Goal: Browse casually: Explore the website without a specific task or goal

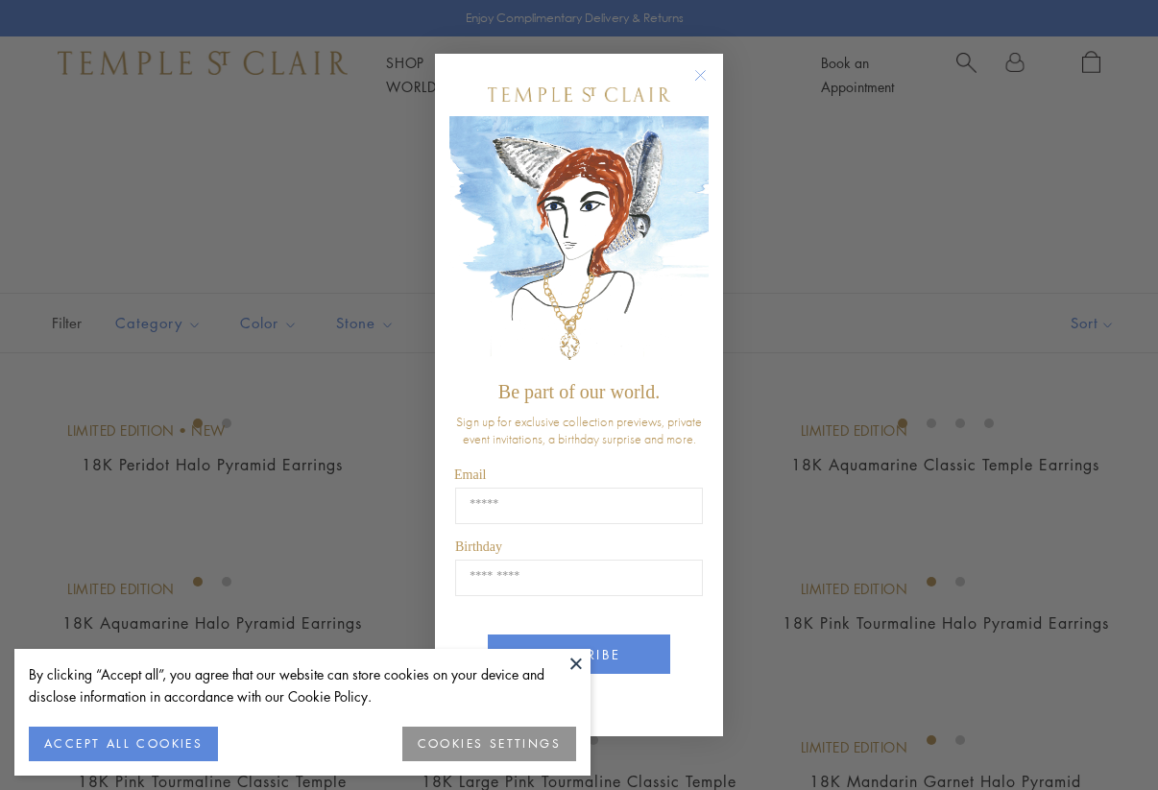
click at [706, 72] on circle "Close dialog" at bounding box center [701, 74] width 23 height 23
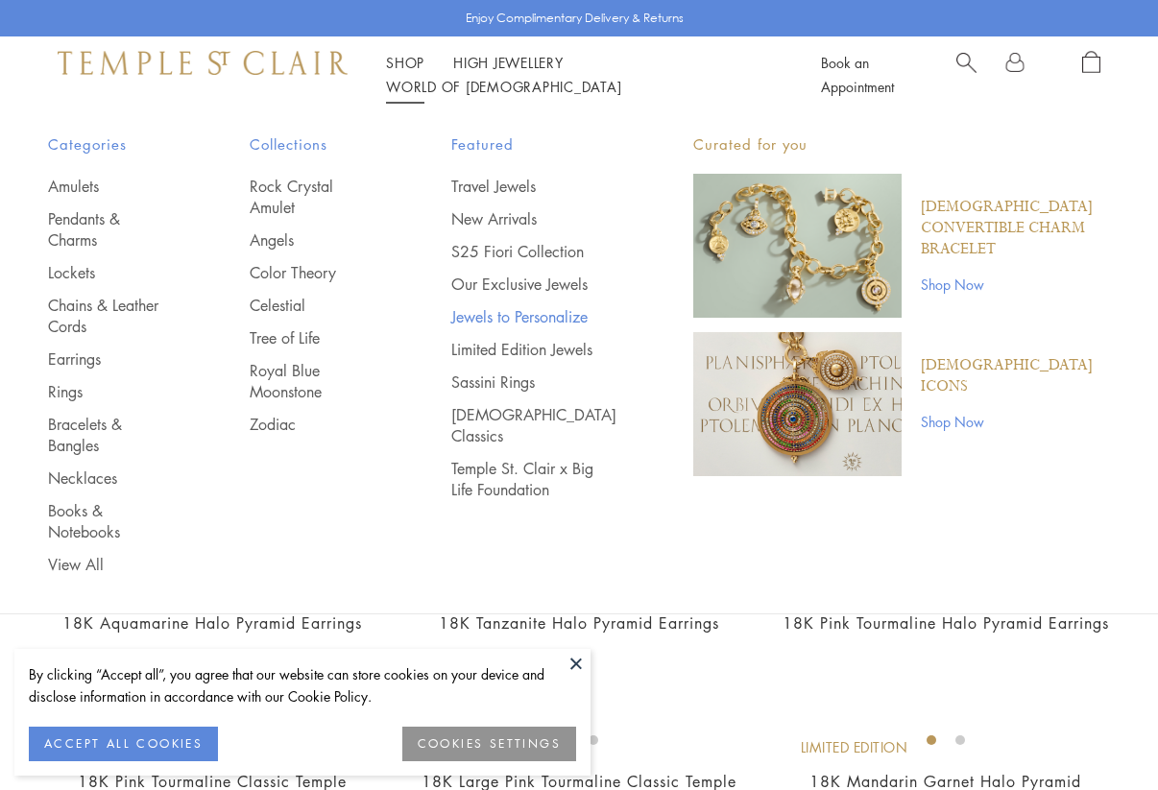
click at [481, 327] on link "Jewels to Personalize" at bounding box center [533, 316] width 165 height 21
click at [531, 500] on link "Temple St. Clair x Big Life Foundation" at bounding box center [533, 479] width 165 height 42
click at [298, 295] on link "Celestial" at bounding box center [312, 305] width 125 height 21
click at [98, 468] on link "Necklaces" at bounding box center [110, 478] width 125 height 21
click at [92, 221] on link "Pendants & Charms" at bounding box center [110, 229] width 125 height 42
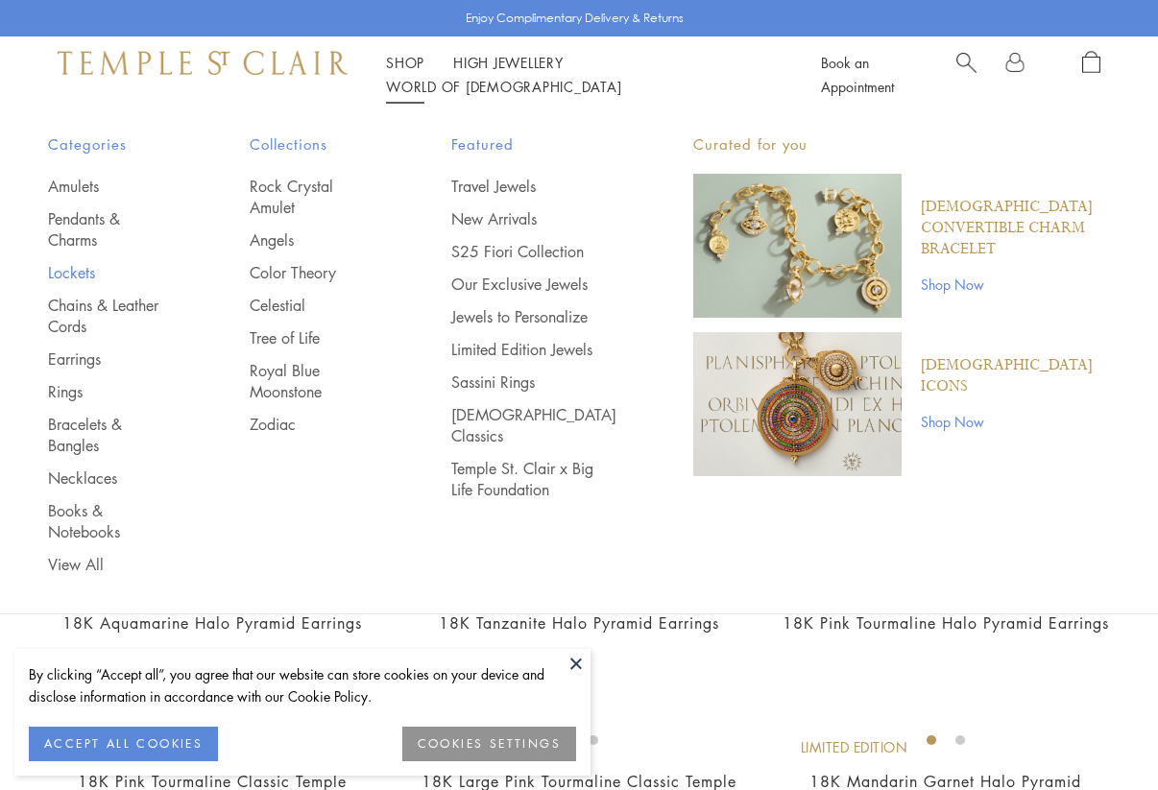
click at [78, 262] on link "Lockets" at bounding box center [110, 272] width 125 height 21
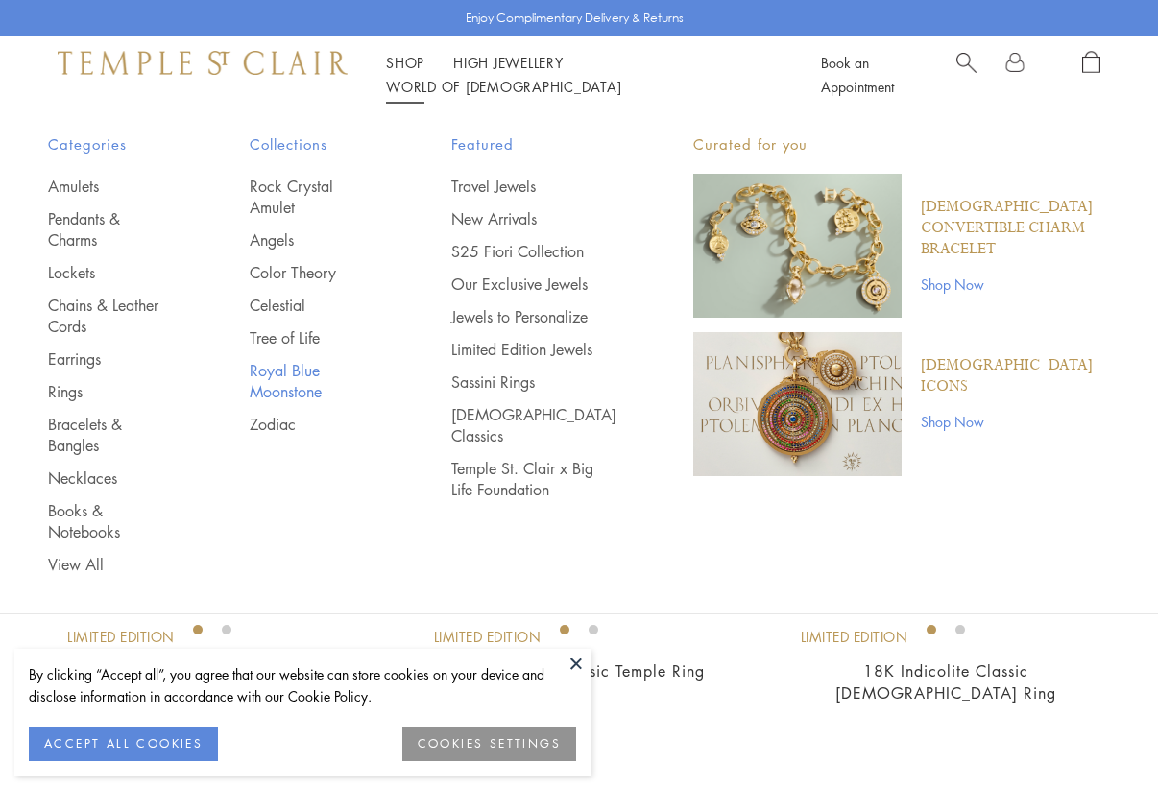
scroll to position [296, 0]
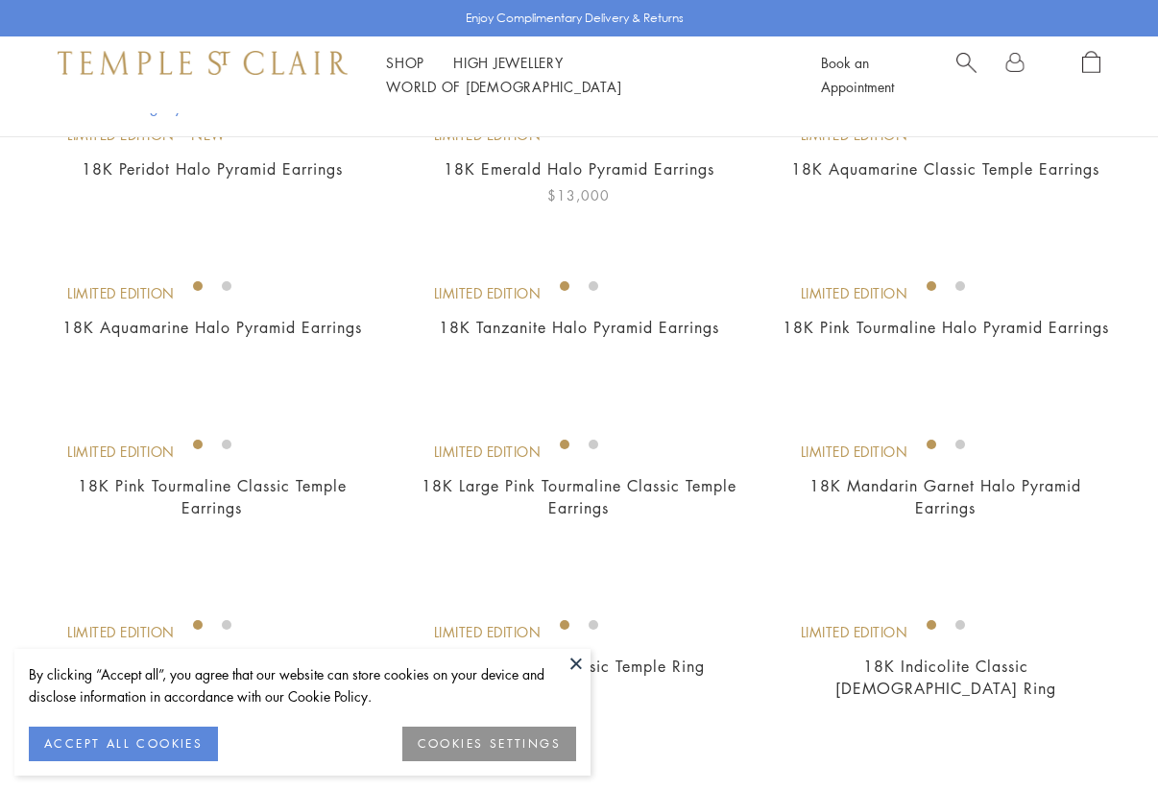
click at [0, 0] on img at bounding box center [0, 0] width 0 height 0
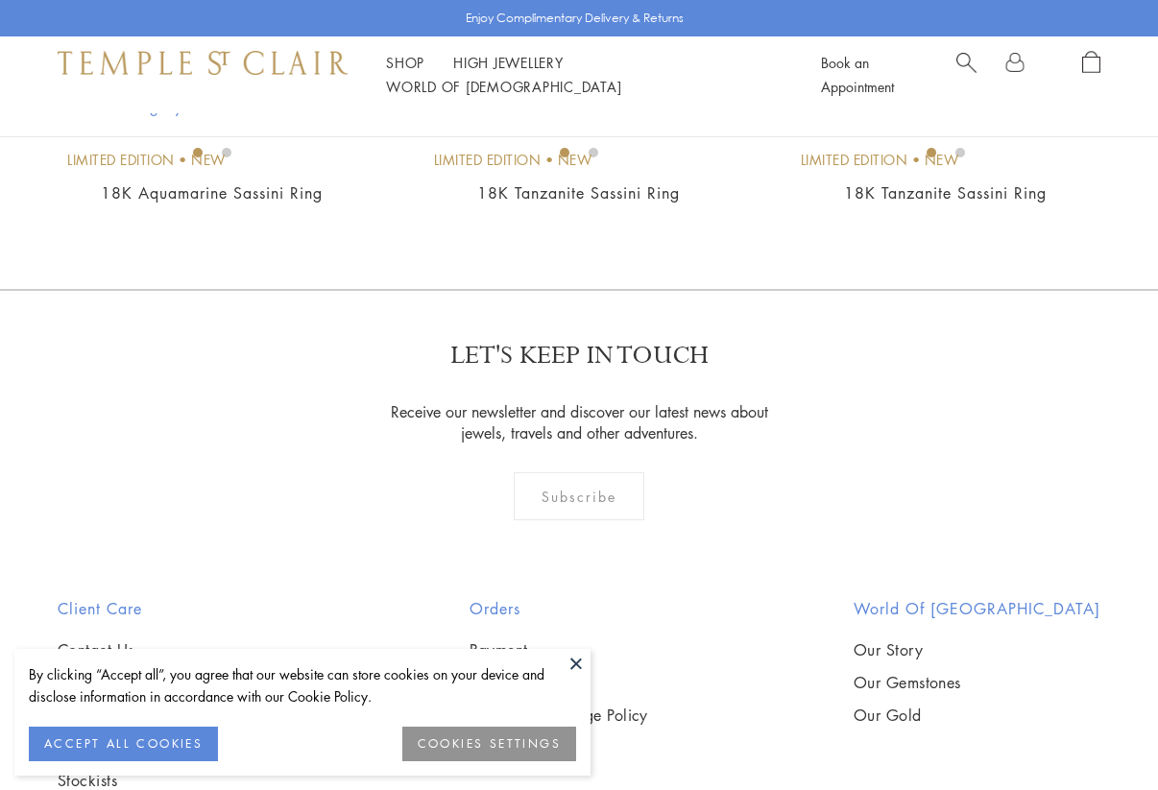
scroll to position [1601, 0]
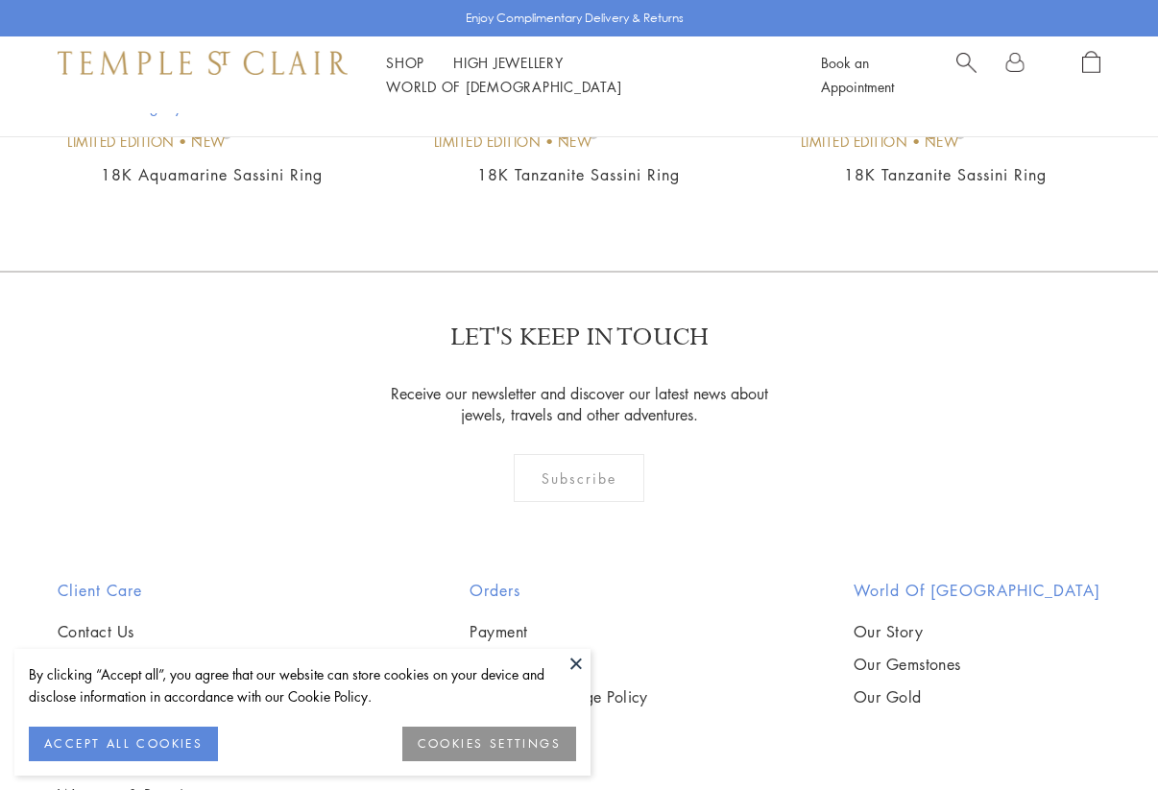
click at [0, 0] on img at bounding box center [0, 0] width 0 height 0
